Goal: Transaction & Acquisition: Obtain resource

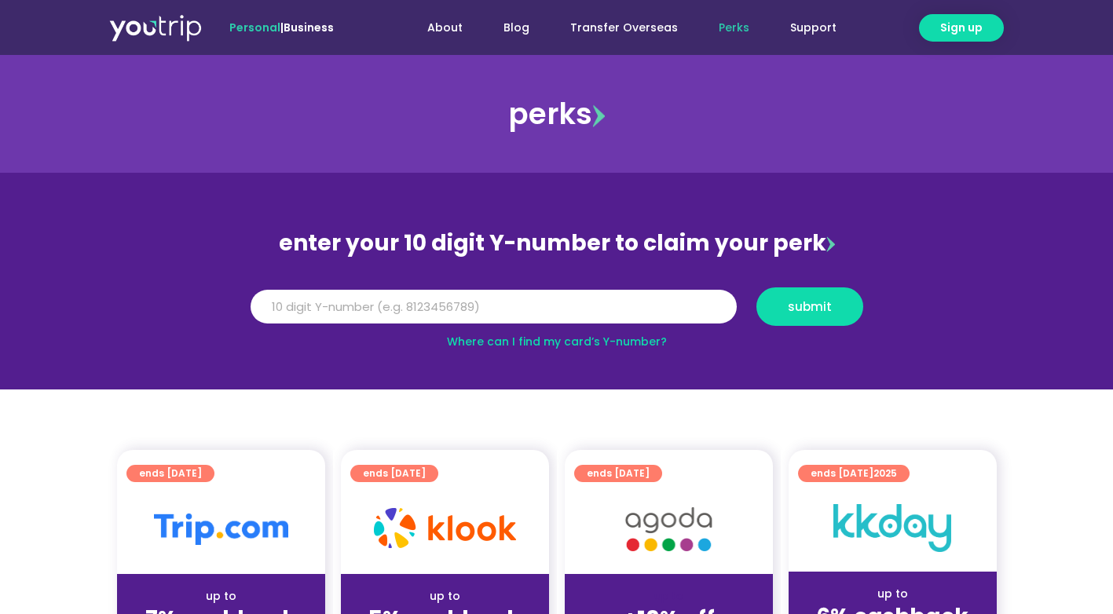
click at [553, 338] on link "Where can I find my card’s Y-number?" at bounding box center [557, 342] width 220 height 16
click at [508, 308] on input "Y Number" at bounding box center [494, 307] width 486 height 35
type input "8109224355"
click at [813, 301] on span "submit" at bounding box center [810, 307] width 44 height 12
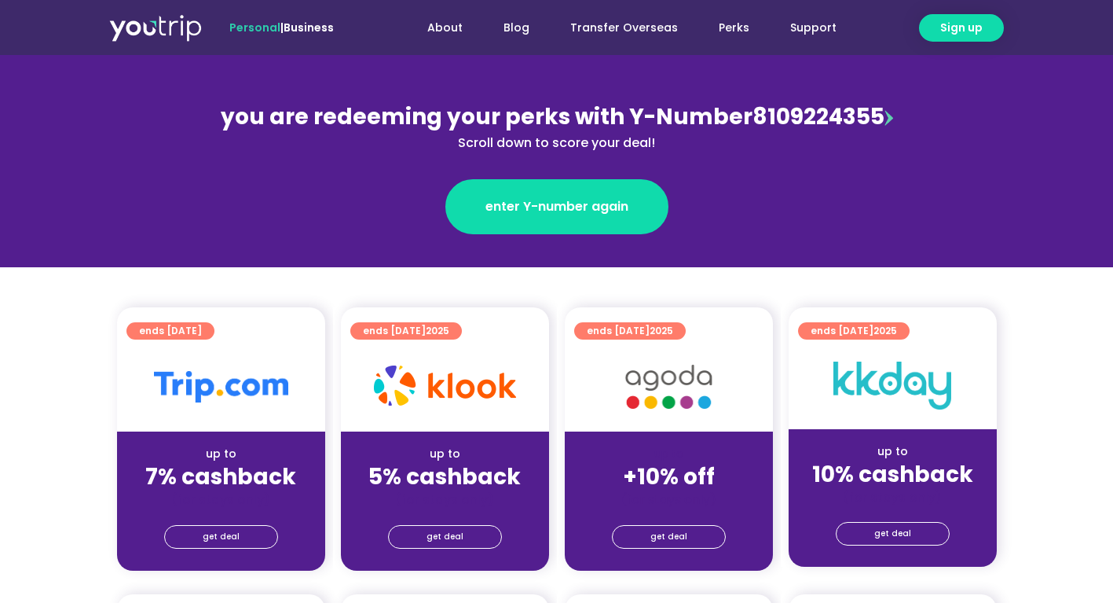
scroll to position [314, 0]
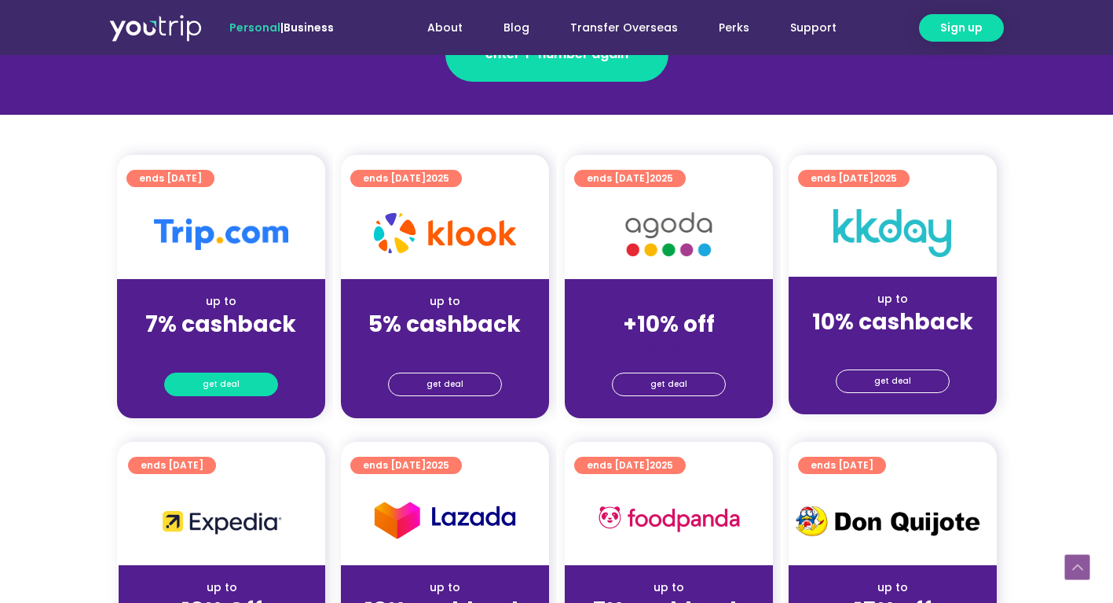
click at [230, 380] on span "get deal" at bounding box center [221, 384] width 37 height 22
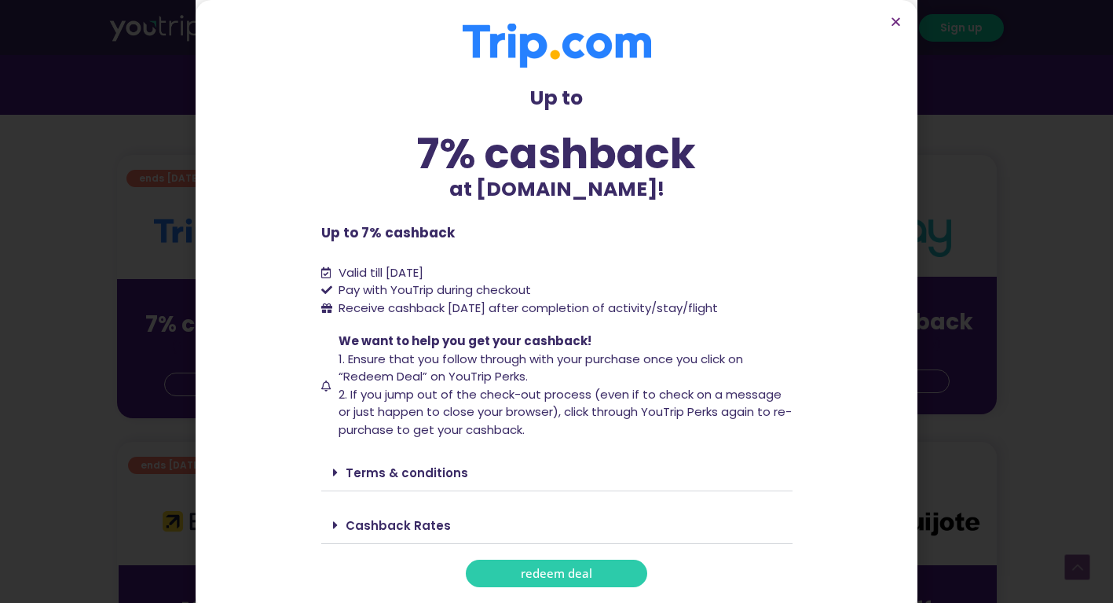
click at [574, 567] on span "redeem deal" at bounding box center [556, 573] width 71 height 12
